Goal: Task Accomplishment & Management: Manage account settings

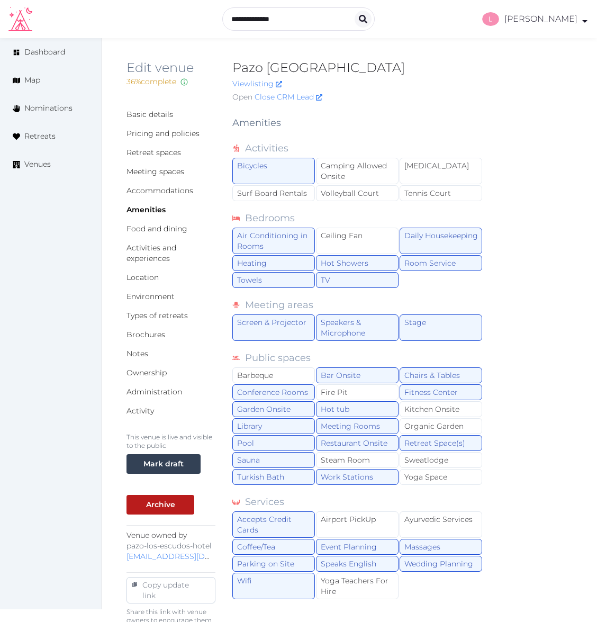
scroll to position [185, 0]
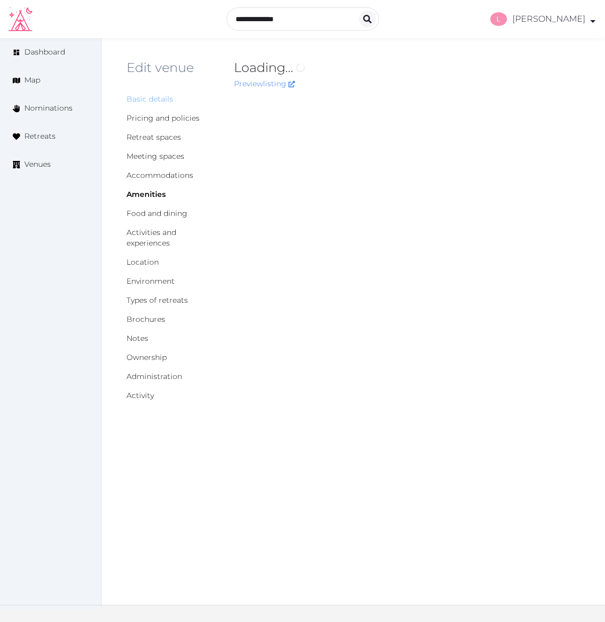
click at [151, 102] on link "Basic details" at bounding box center [149, 99] width 47 height 10
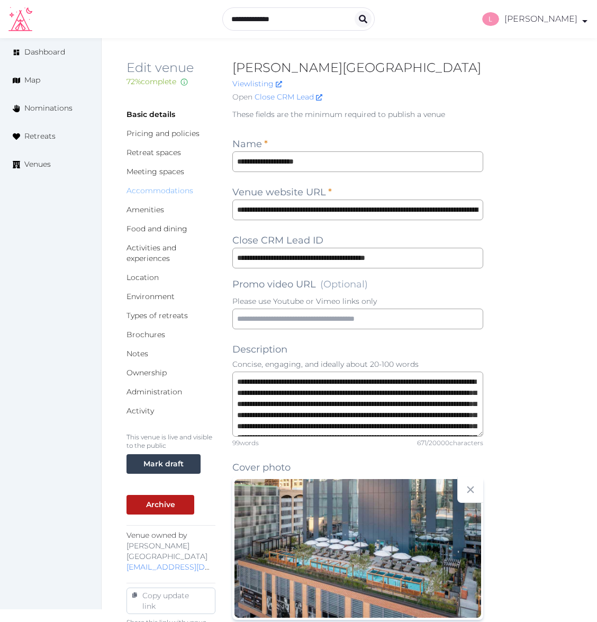
click at [148, 188] on link "Accommodations" at bounding box center [159, 191] width 67 height 10
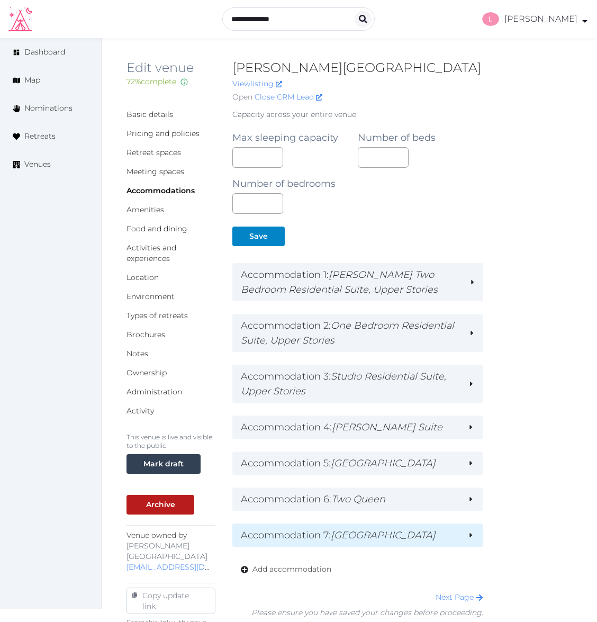
click at [418, 538] on h2 "Accommodation 7 : King Room" at bounding box center [349, 535] width 217 height 15
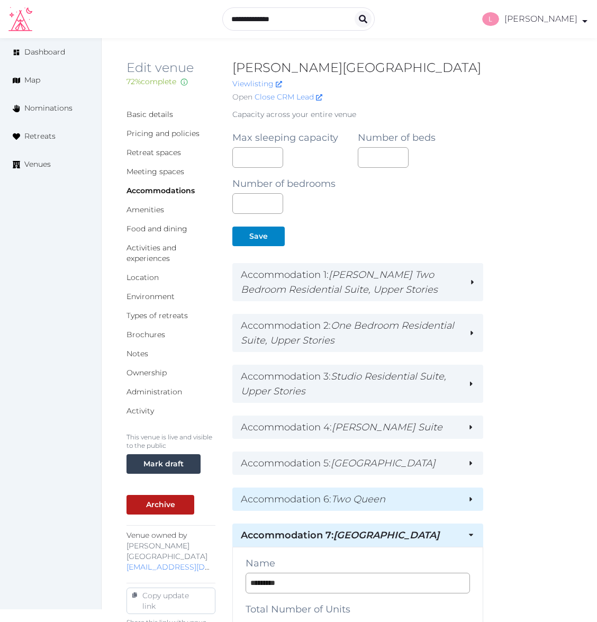
click at [426, 503] on h2 "Accommodation 6 : Two Queen" at bounding box center [349, 499] width 217 height 15
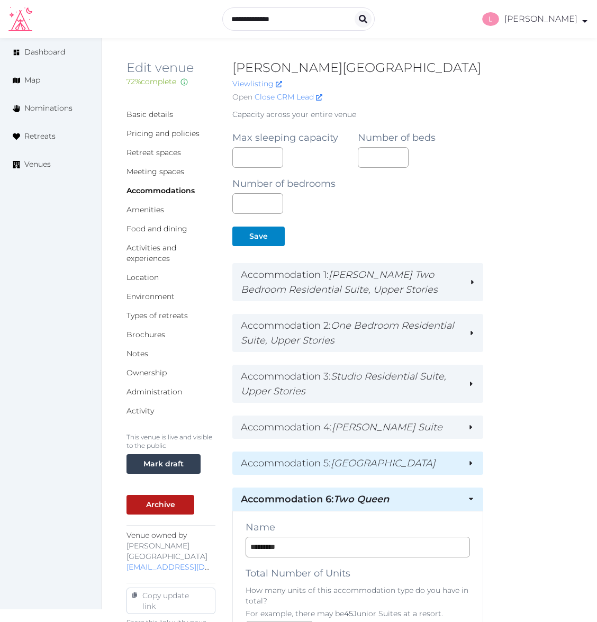
drag, startPoint x: 434, startPoint y: 471, endPoint x: 434, endPoint y: 465, distance: 5.8
click at [434, 471] on div "Accommodation 5 : San Jacinto Suite" at bounding box center [357, 462] width 250 height 23
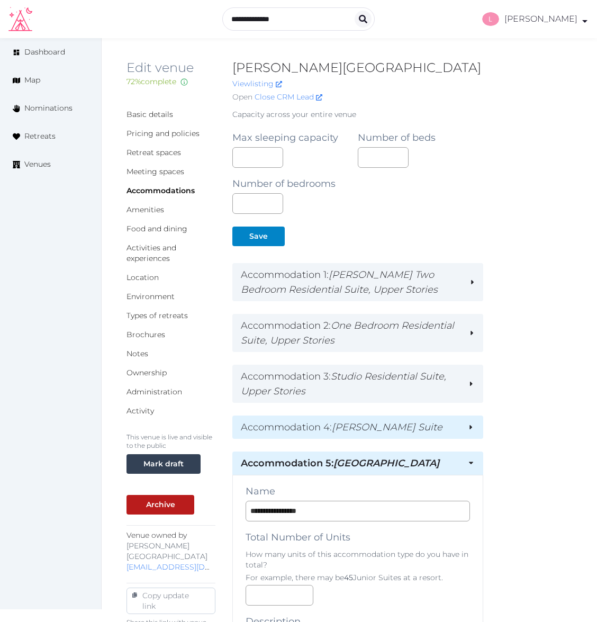
click at [437, 432] on h2 "Accommodation 4 : Thompson Suite" at bounding box center [349, 427] width 217 height 15
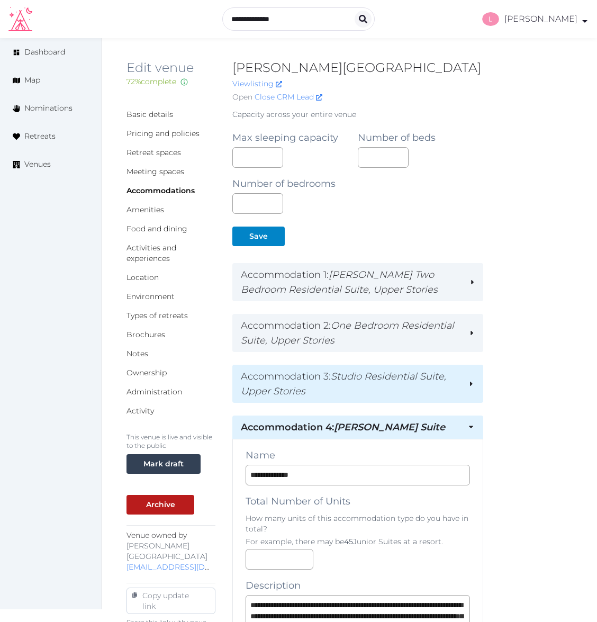
click at [451, 394] on h2 "Accommodation 3 : Studio Residential Suite, Upper Stories" at bounding box center [350, 384] width 219 height 30
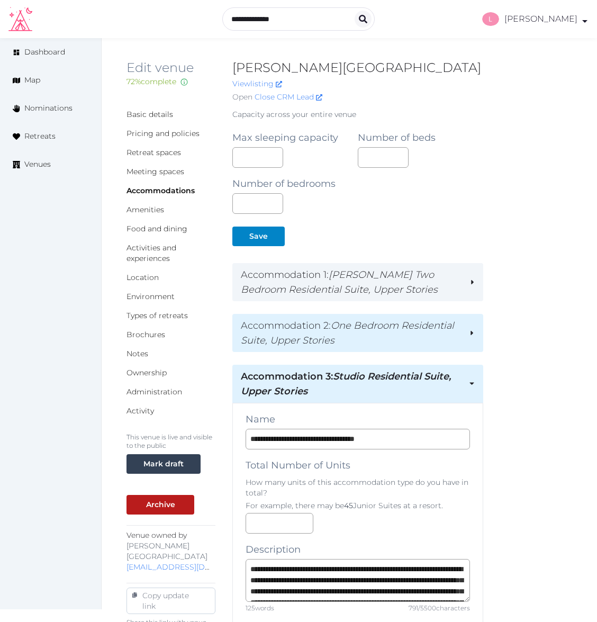
drag, startPoint x: 450, startPoint y: 343, endPoint x: 452, endPoint y: 330, distance: 13.4
click at [451, 342] on h2 "Accommodation 2 : One Bedroom Residential Suite, Upper Stories" at bounding box center [351, 333] width 220 height 30
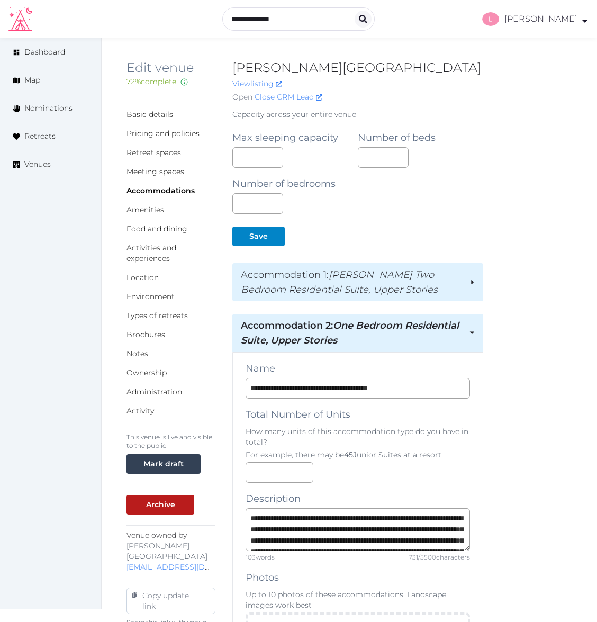
click at [465, 295] on div "Accommodation 1 : Thompson Two Bedroom Residential Suite, Upper Stories" at bounding box center [357, 282] width 250 height 38
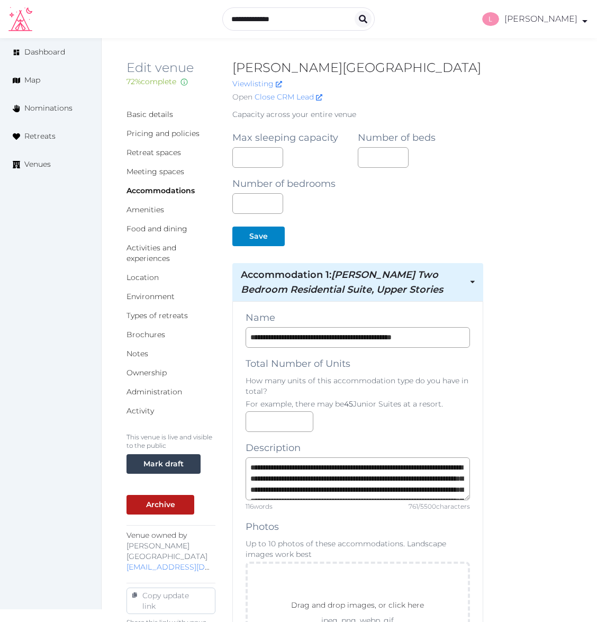
scroll to position [371, 0]
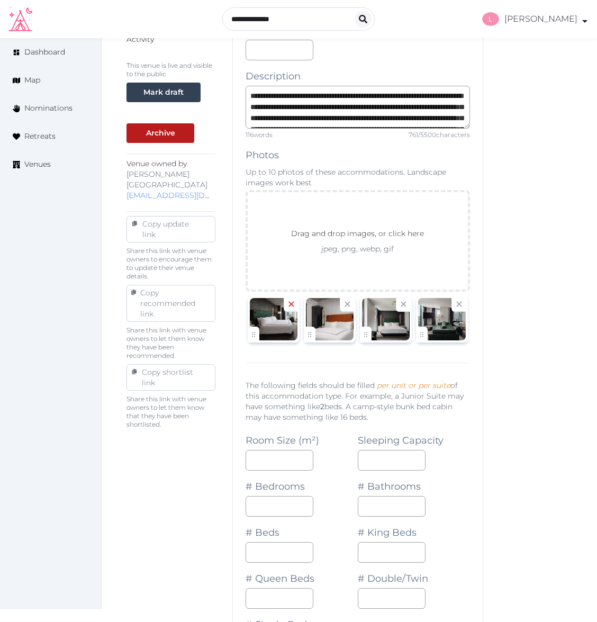
click at [289, 301] on icon at bounding box center [291, 304] width 10 height 10
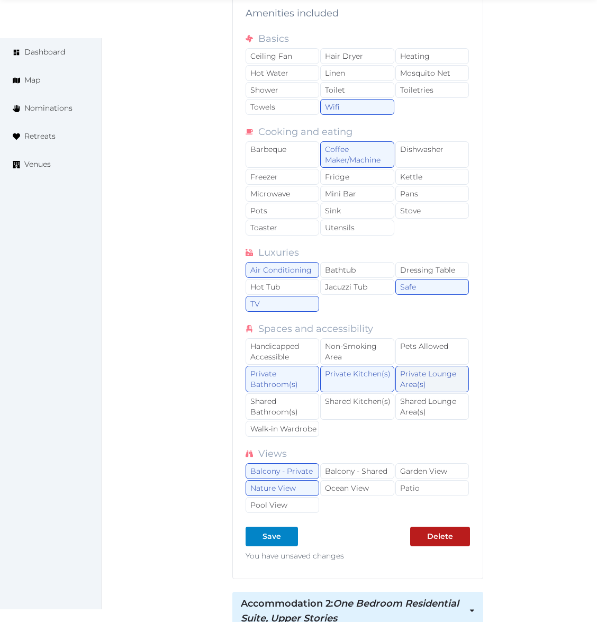
scroll to position [1429, 0]
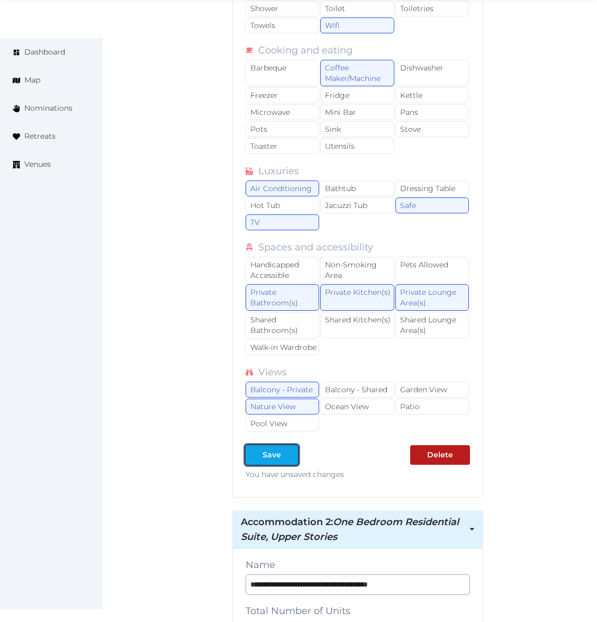
click at [283, 460] on div at bounding box center [289, 454] width 13 height 11
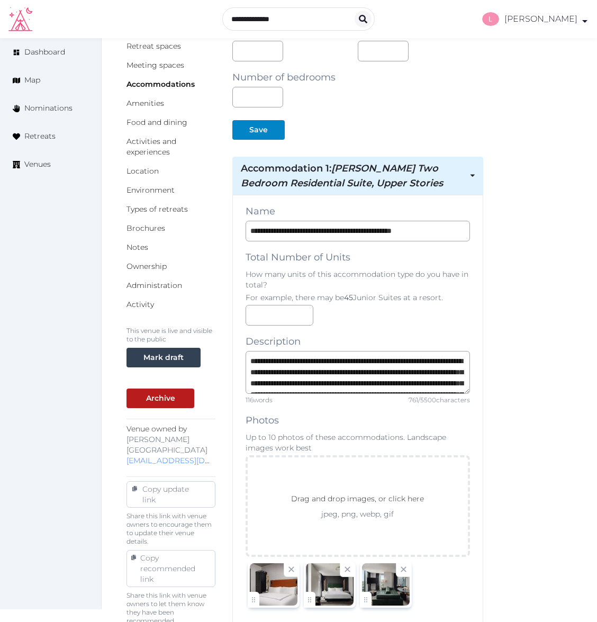
scroll to position [0, 0]
